Goal: Task Accomplishment & Management: Manage account settings

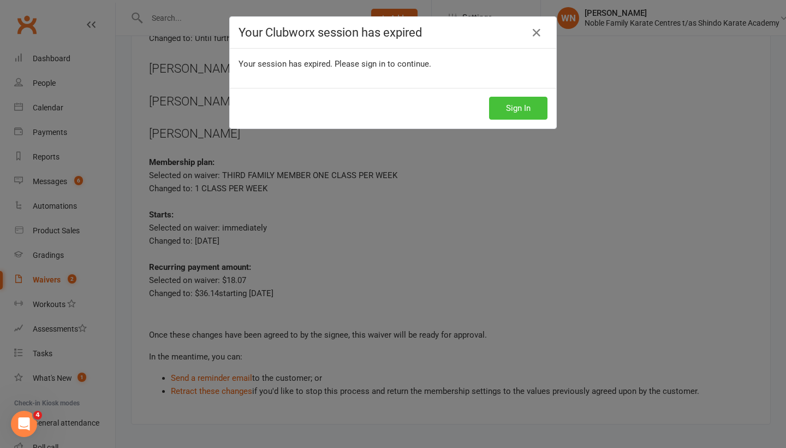
click at [518, 105] on button "Sign In" at bounding box center [518, 108] width 58 height 23
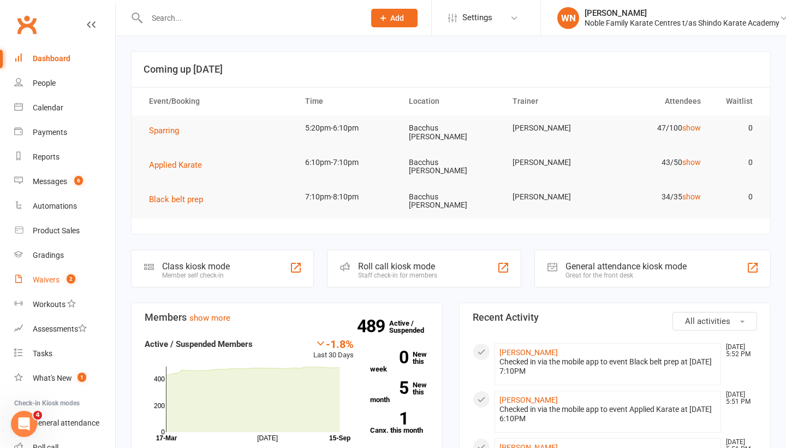
click at [49, 279] on div "Waivers" at bounding box center [46, 279] width 27 height 9
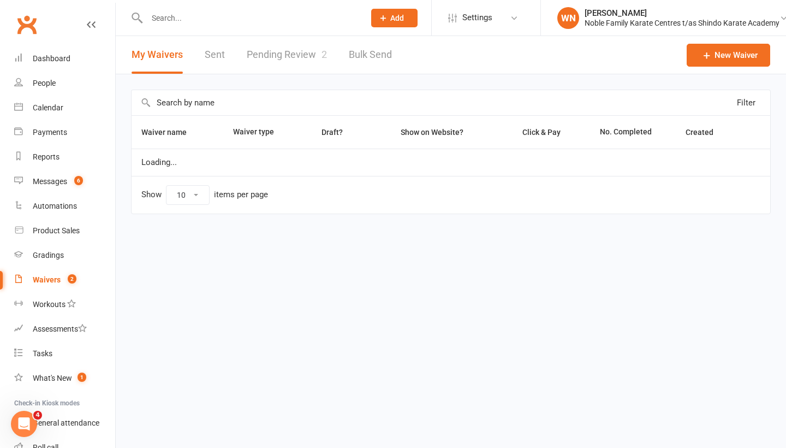
select select "100"
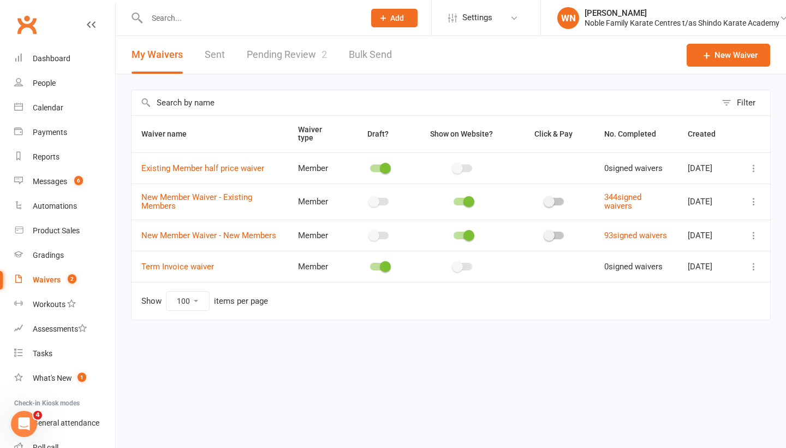
click at [288, 58] on link "Pending Review 2" at bounding box center [287, 55] width 80 height 38
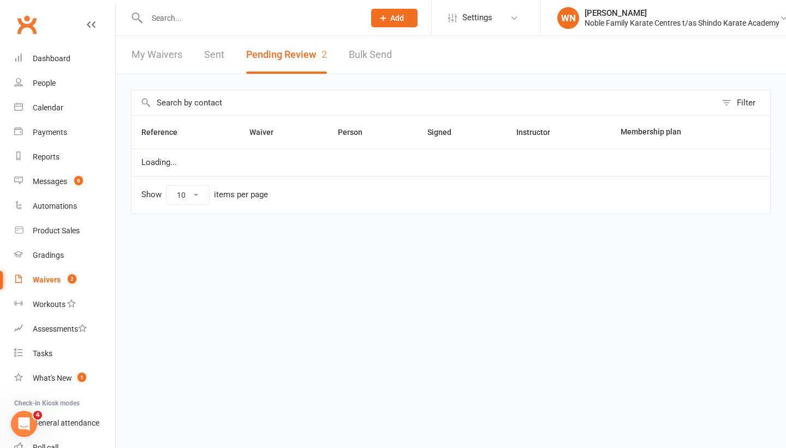
select select "100"
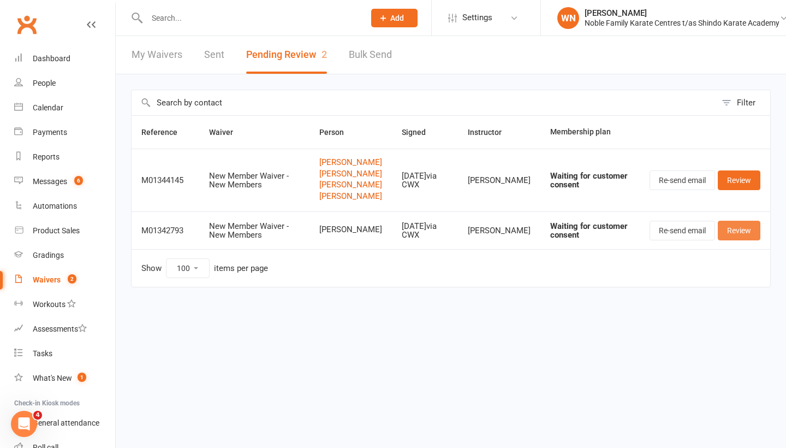
click at [741, 240] on link "Review" at bounding box center [739, 231] width 43 height 20
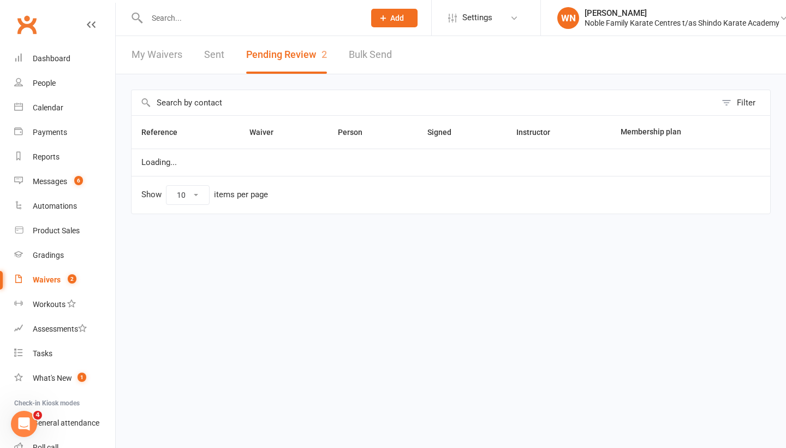
select select "100"
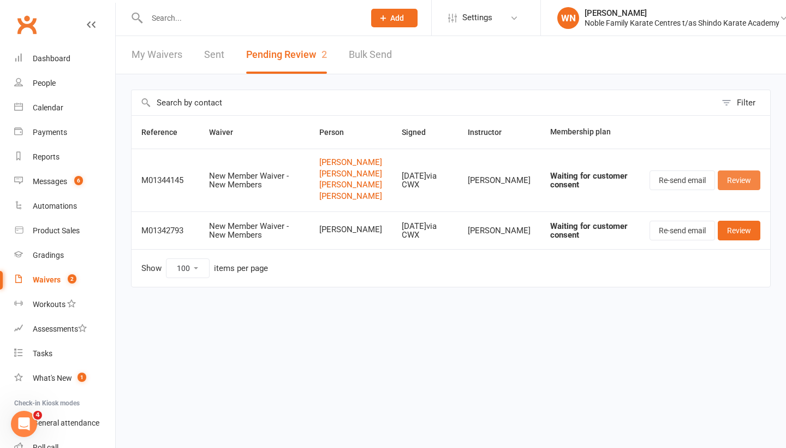
click at [740, 189] on link "Review" at bounding box center [739, 180] width 43 height 20
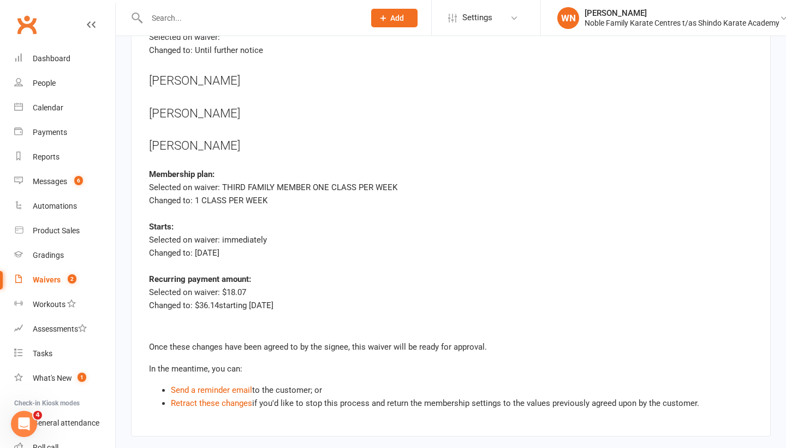
scroll to position [3357, 0]
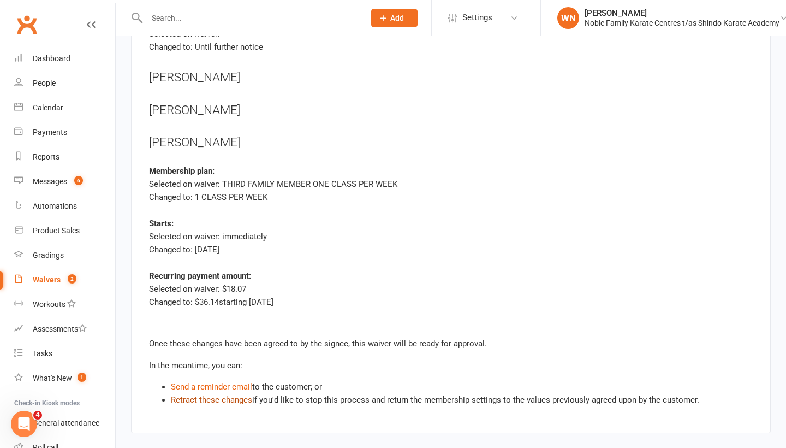
click at [204, 395] on link "Retract these changes" at bounding box center [211, 400] width 81 height 10
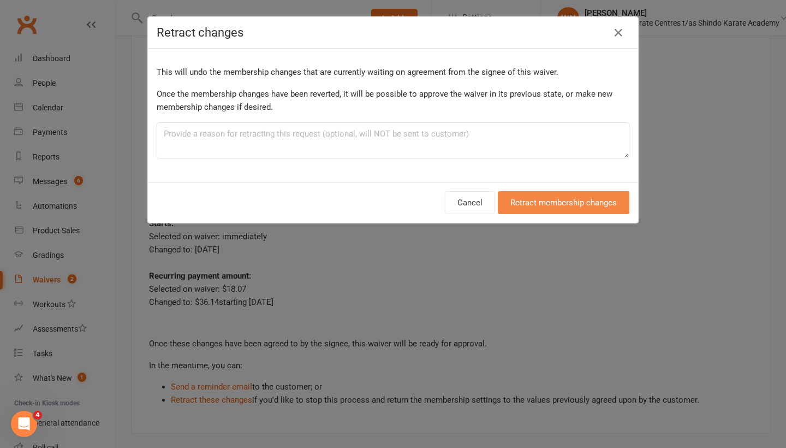
click at [573, 198] on button "Retract membership changes" at bounding box center [564, 202] width 132 height 23
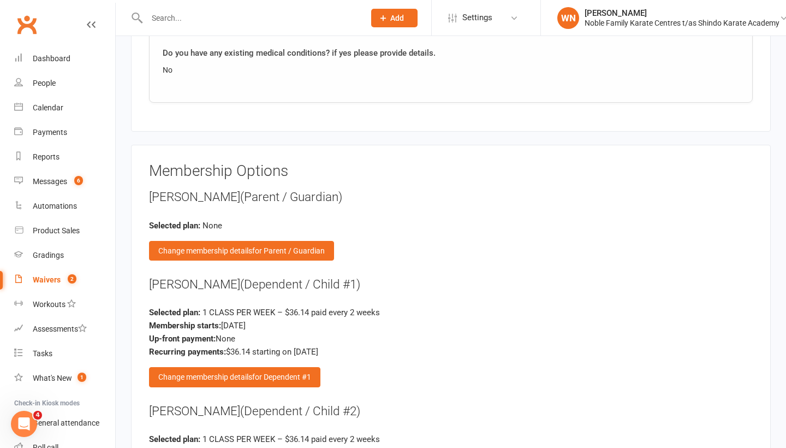
scroll to position [2057, 0]
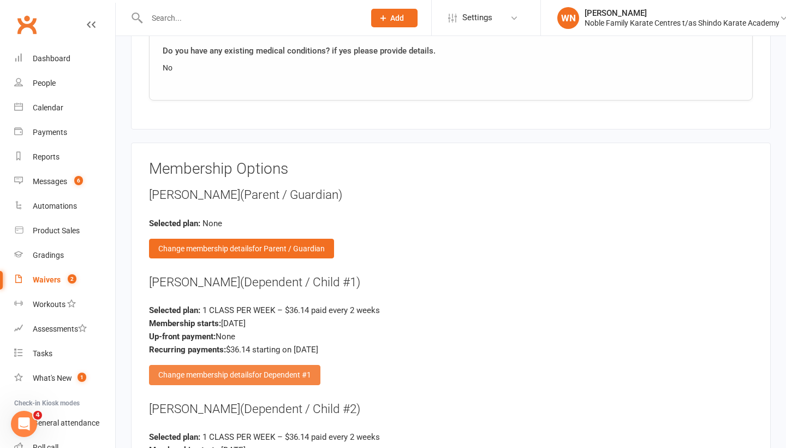
click at [236, 365] on div "Change membership details for Dependent #1" at bounding box center [234, 375] width 171 height 20
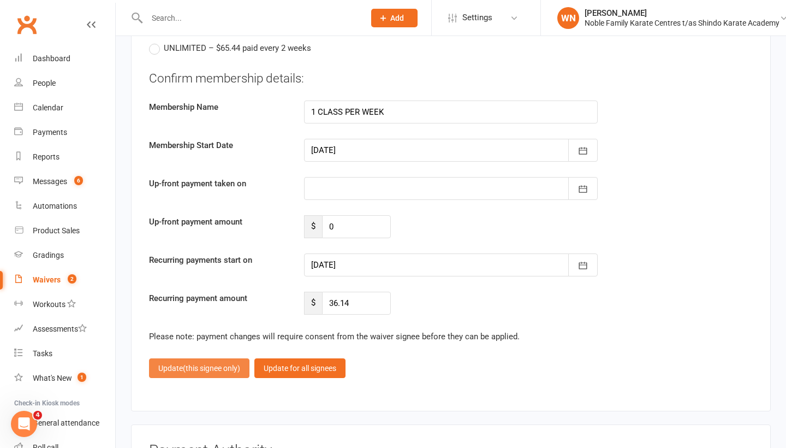
scroll to position [2378, 0]
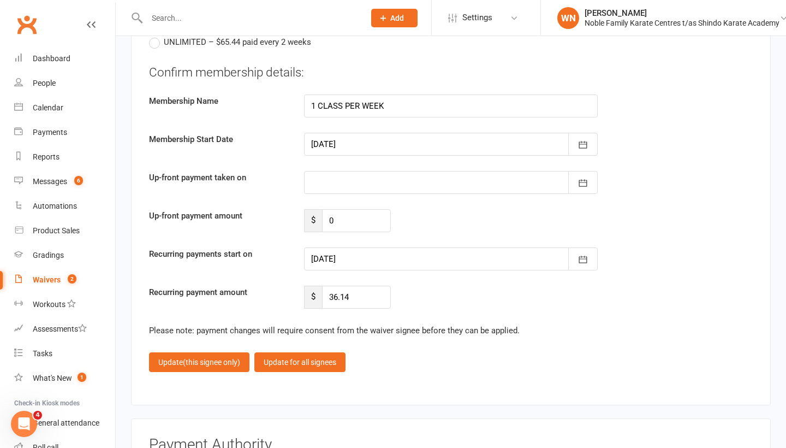
click at [363, 247] on div at bounding box center [451, 258] width 294 height 23
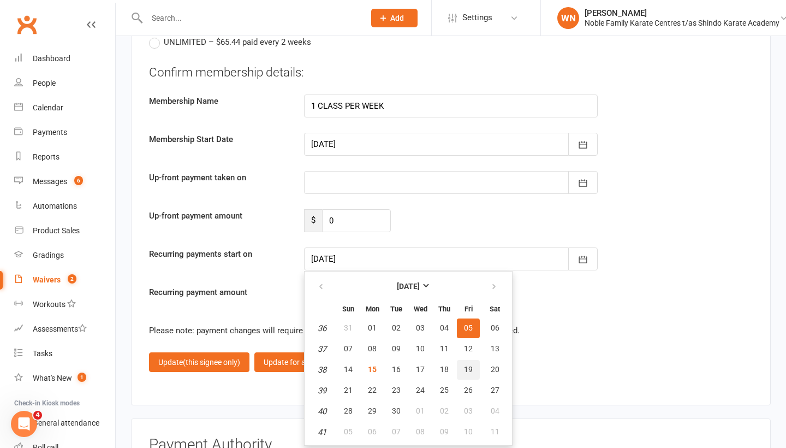
click at [470, 365] on span "19" at bounding box center [468, 369] width 9 height 9
type input "19 Sep 2025"
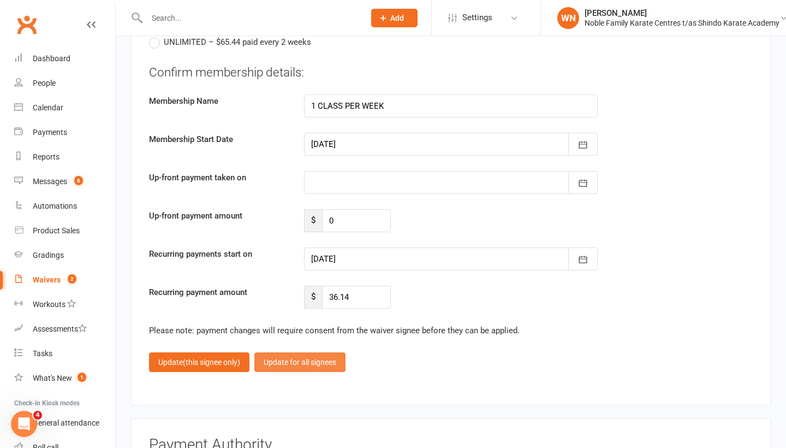
click at [305, 355] on button "Update for all signees" at bounding box center [299, 362] width 91 height 20
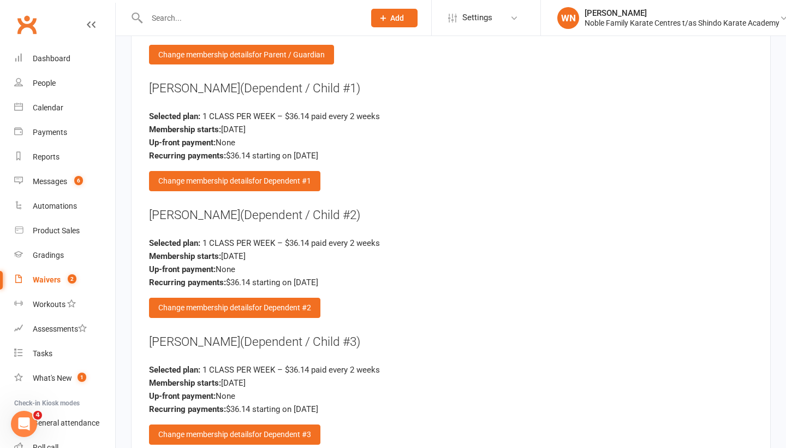
scroll to position [2292, 0]
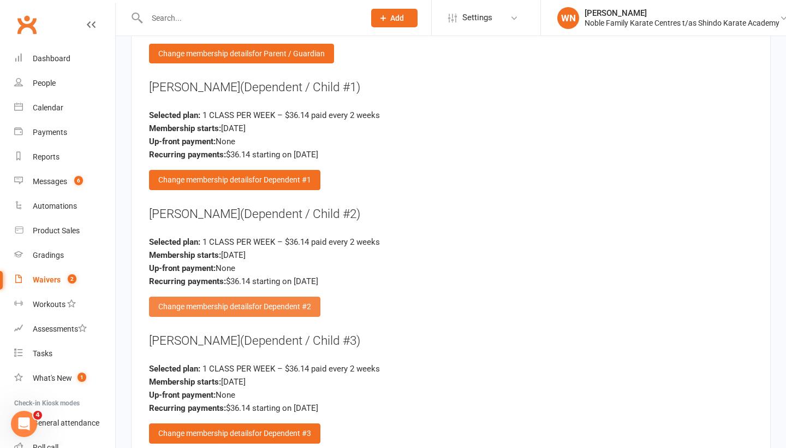
click at [259, 302] on span "for Dependent #2" at bounding box center [281, 306] width 59 height 9
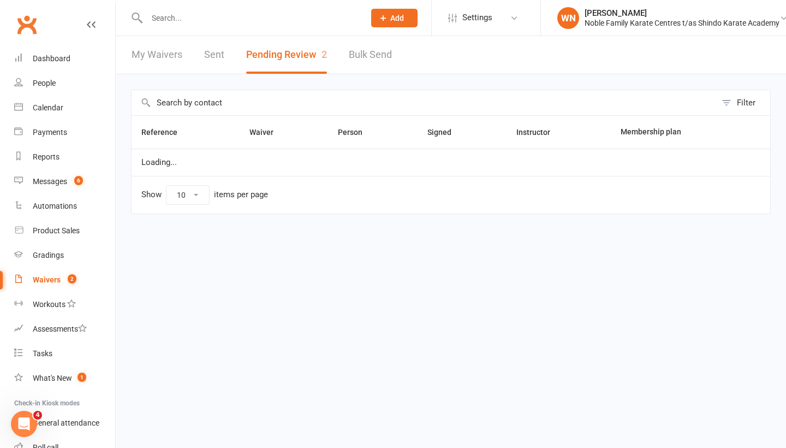
select select "100"
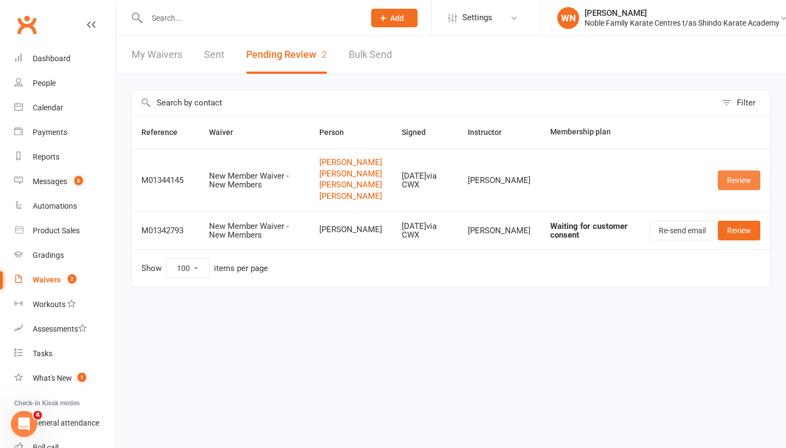
click at [743, 190] on link "Review" at bounding box center [739, 180] width 43 height 20
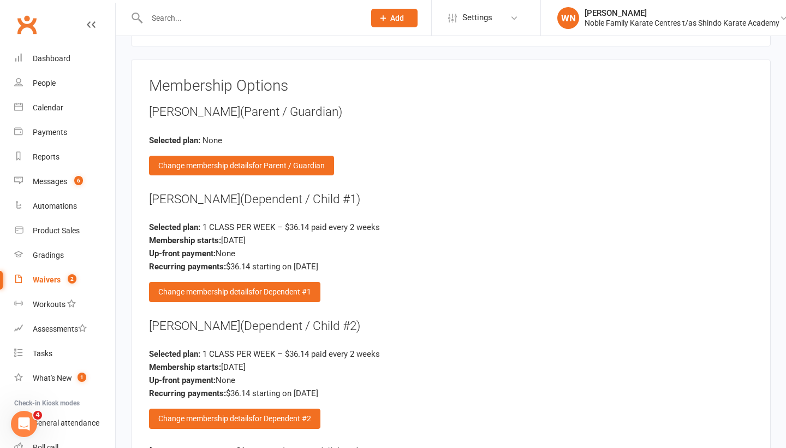
scroll to position [2141, 0]
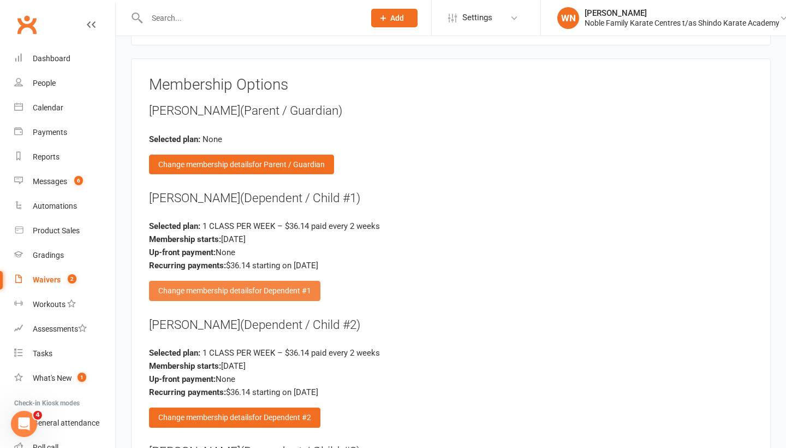
click at [241, 281] on div "Change membership details for Dependent #1" at bounding box center [234, 291] width 171 height 20
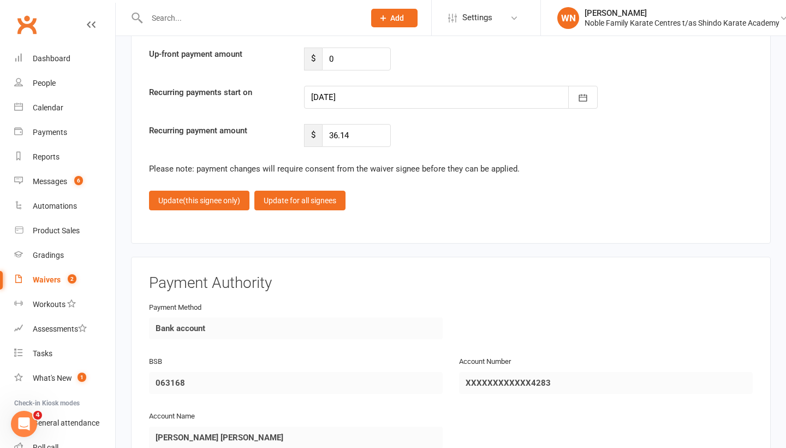
scroll to position [2546, 0]
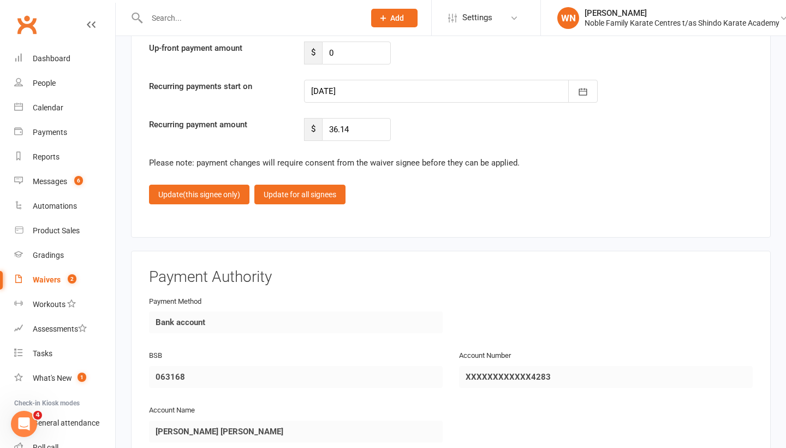
click at [347, 80] on div at bounding box center [451, 91] width 294 height 23
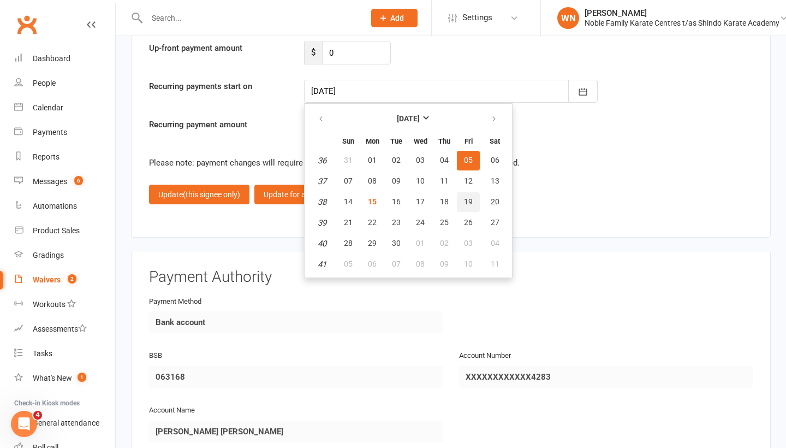
click at [467, 197] on span "19" at bounding box center [468, 201] width 9 height 9
type input "19 Sep 2025"
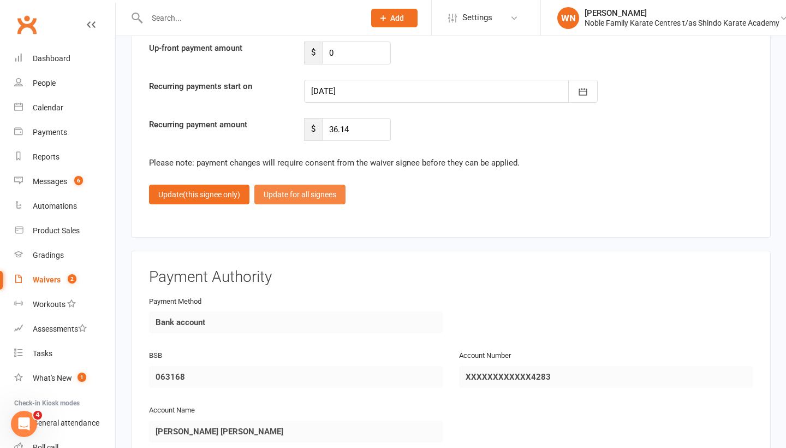
click at [292, 185] on button "Update for all signees" at bounding box center [299, 195] width 91 height 20
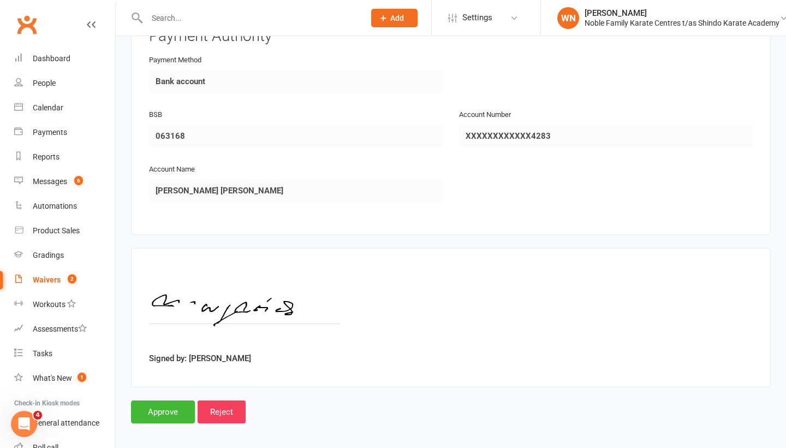
scroll to position [2771, 0]
click at [162, 401] on input "Approve" at bounding box center [163, 412] width 64 height 23
